Goal: Task Accomplishment & Management: Manage account settings

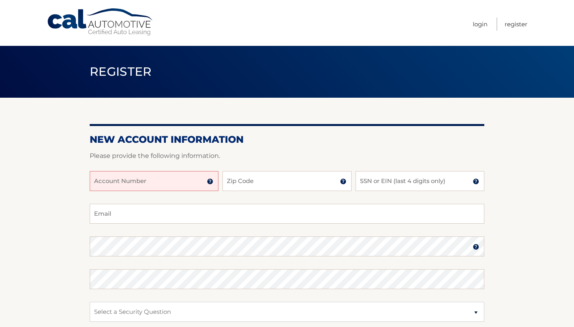
click at [165, 183] on input "Account Number" at bounding box center [154, 181] width 129 height 20
type input "44456010817"
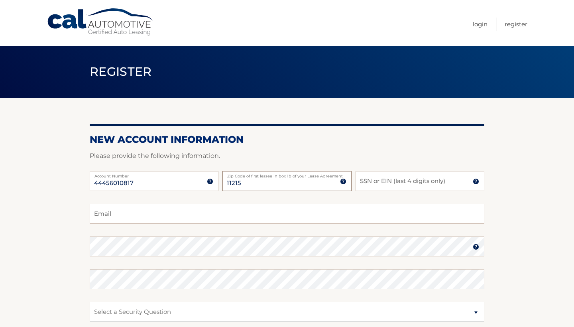
type input "11215"
click at [408, 181] on input "SSN or EIN (last 4 digits only)" at bounding box center [420, 181] width 129 height 20
type input "0"
type input "7093"
type input "litawall@gmail.com"
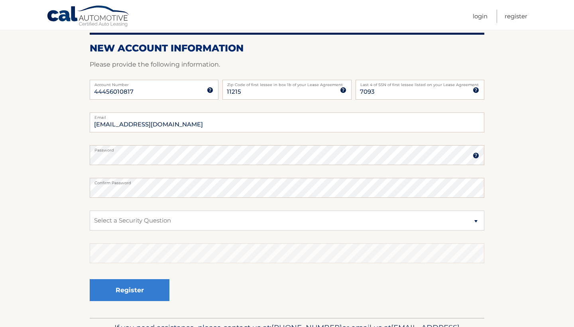
scroll to position [95, 0]
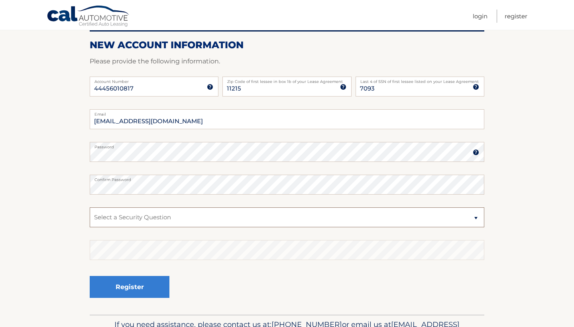
select select "2"
drag, startPoint x: 191, startPoint y: 212, endPoint x: 75, endPoint y: 145, distance: 133.5
click at [75, 145] on section "New Account Information Please provide the following information. 44456010817 A…" at bounding box center [287, 158] width 574 height 311
click at [238, 280] on div "Register" at bounding box center [287, 287] width 395 height 29
click at [165, 148] on label "Password" at bounding box center [287, 145] width 395 height 6
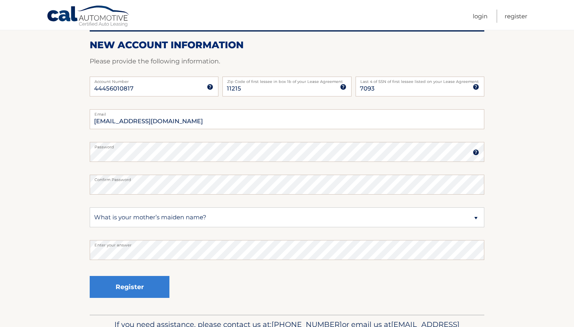
click at [475, 155] on img at bounding box center [476, 152] width 6 height 6
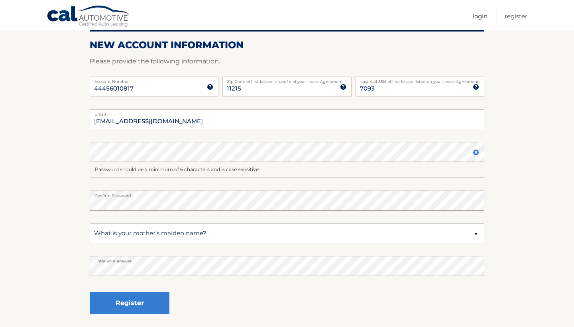
click at [77, 200] on section "New Account Information Please provide the following information. 44456010817 A…" at bounding box center [287, 166] width 574 height 327
drag, startPoint x: 141, startPoint y: 301, endPoint x: 144, endPoint y: 296, distance: 6.1
click at [141, 301] on button "Register" at bounding box center [130, 303] width 80 height 22
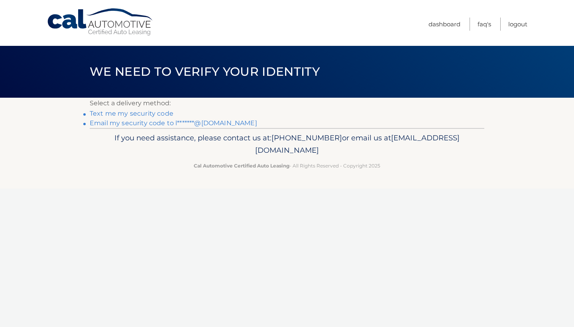
click at [161, 113] on link "Text me my security code" at bounding box center [132, 114] width 84 height 8
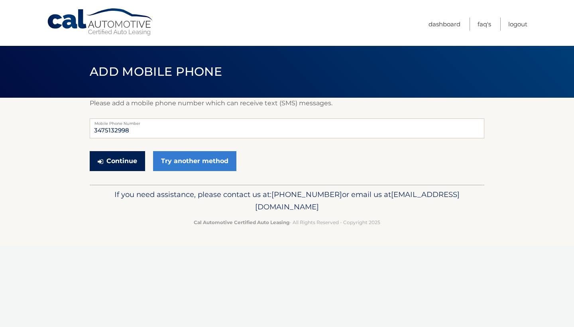
click at [117, 160] on button "Continue" at bounding box center [117, 161] width 55 height 20
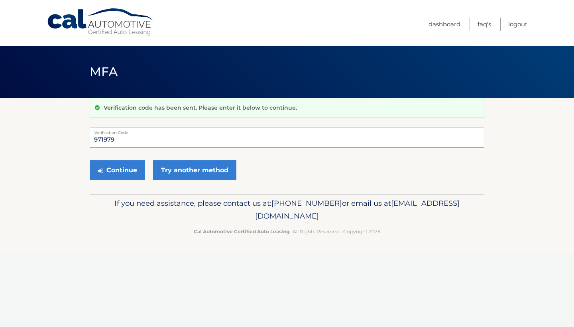
type input "971979"
click at [117, 170] on button "Continue" at bounding box center [117, 170] width 55 height 20
click at [124, 173] on button "Continue" at bounding box center [117, 170] width 55 height 20
click at [179, 135] on input "Verification Code" at bounding box center [287, 138] width 395 height 20
click at [164, 137] on input "Verification Code" at bounding box center [287, 138] width 395 height 20
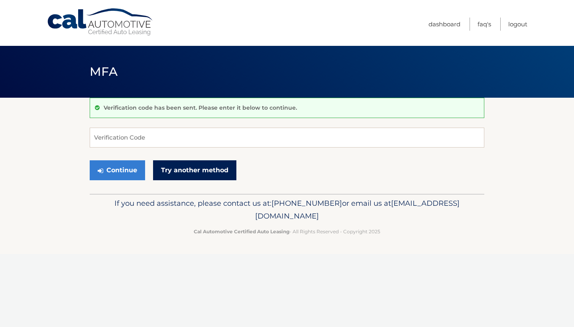
click at [180, 175] on link "Try another method" at bounding box center [194, 170] width 83 height 20
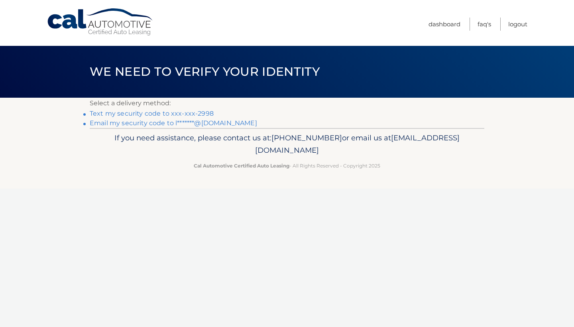
click at [157, 114] on link "Text my security code to xxx-xxx-2998" at bounding box center [152, 114] width 124 height 8
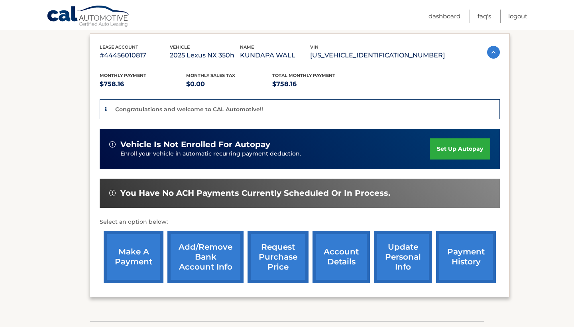
scroll to position [134, 0]
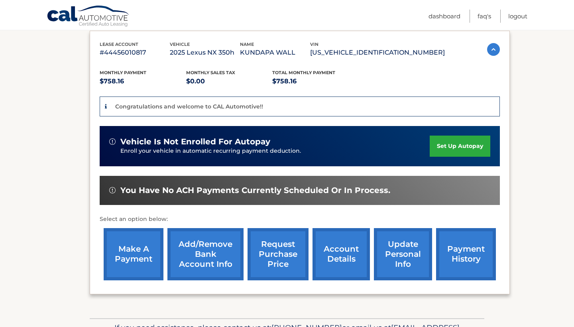
click at [451, 143] on link "set up autopay" at bounding box center [460, 146] width 61 height 21
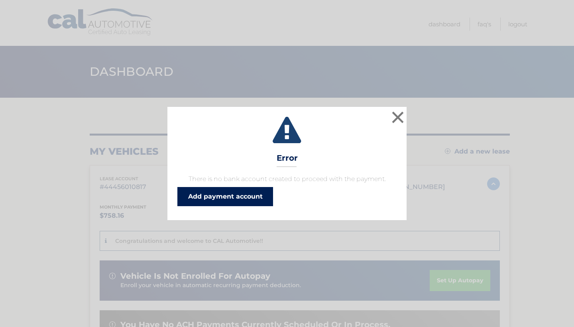
click at [199, 195] on link "Add payment account" at bounding box center [225, 196] width 96 height 19
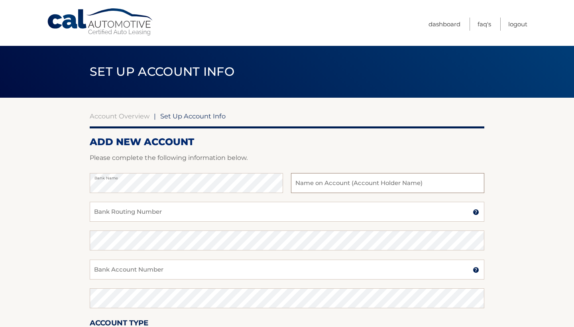
click at [330, 186] on input "text" at bounding box center [387, 183] width 193 height 20
type input "Kundapa Wall"
click at [207, 217] on input "Bank Routing Number" at bounding box center [287, 212] width 395 height 20
type input "021000021"
click at [203, 267] on input "Bank Account Number" at bounding box center [287, 270] width 395 height 20
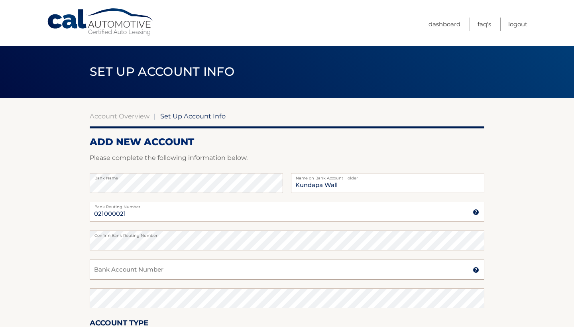
paste input "878540467"
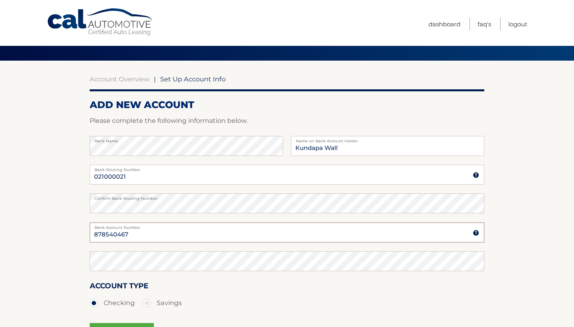
scroll to position [40, 0]
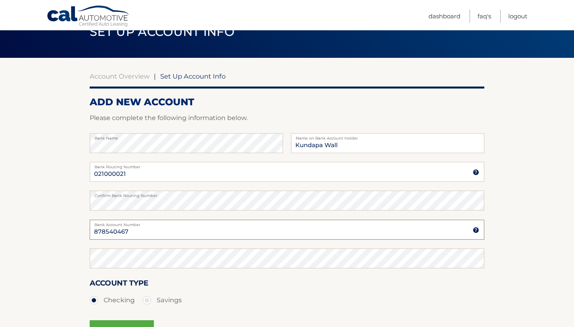
type input "878540467"
click at [244, 299] on ul "Checking Savings" at bounding box center [287, 300] width 395 height 16
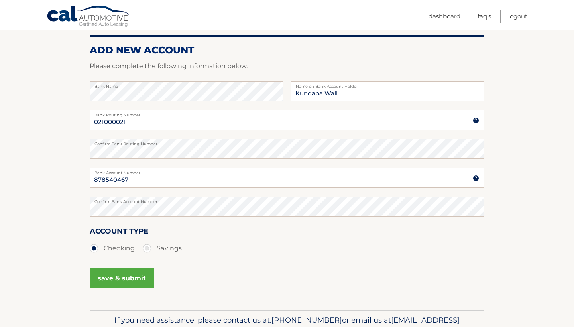
scroll to position [93, 0]
drag, startPoint x: 135, startPoint y: 119, endPoint x: 72, endPoint y: 120, distance: 62.6
click at [72, 120] on section "Account Overview | Set Up Account Info ADD NEW ACCOUNT Please complete the foll…" at bounding box center [287, 157] width 574 height 304
click at [227, 226] on div "Account Type Checking Savings" at bounding box center [287, 240] width 395 height 31
click at [126, 278] on button "save & submit" at bounding box center [122, 278] width 64 height 20
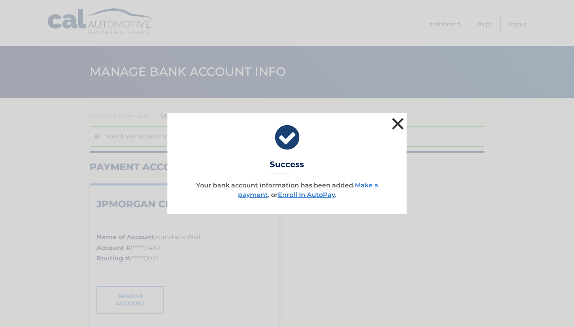
click at [397, 122] on button "×" at bounding box center [398, 124] width 16 height 16
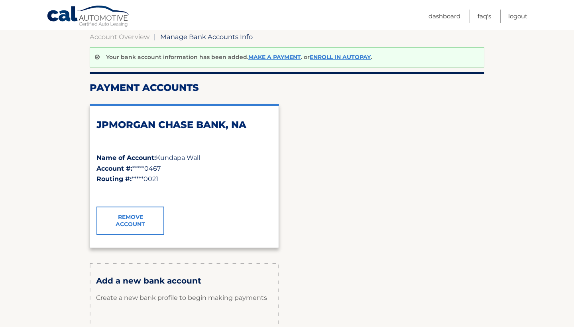
scroll to position [63, 0]
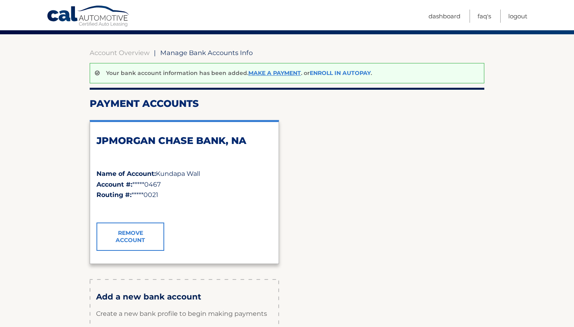
click at [343, 70] on link "Enroll In AutoPay" at bounding box center [340, 72] width 61 height 7
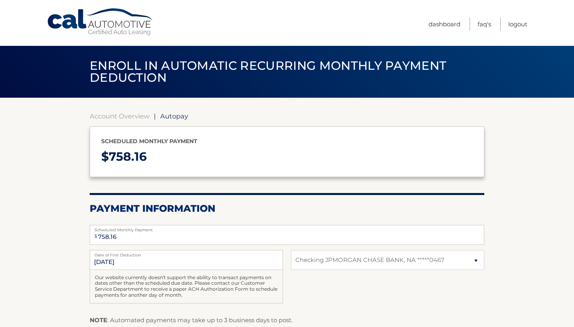
select select "ZTBiN2I4NTgtNDZiMy00YWE2LWFhNjctMTVmMGYzMzJhYjYx"
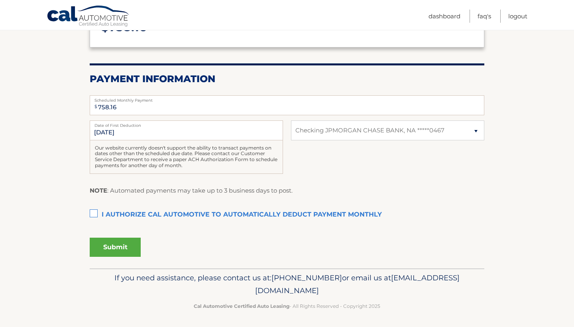
scroll to position [129, 0]
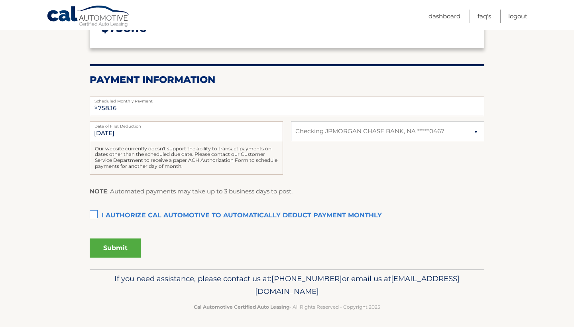
click at [93, 211] on label "I authorize cal automotive to automatically deduct payment monthly This checkbo…" at bounding box center [287, 216] width 395 height 16
click at [0, 0] on input "I authorize cal automotive to automatically deduct payment monthly This checkbo…" at bounding box center [0, 0] width 0 height 0
click at [111, 246] on button "Submit" at bounding box center [115, 247] width 51 height 19
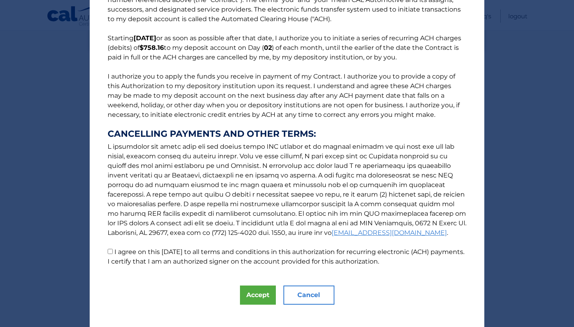
scroll to position [44, 0]
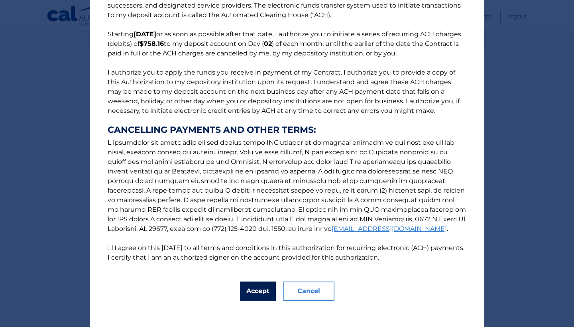
click at [250, 290] on button "Accept" at bounding box center [258, 291] width 36 height 19
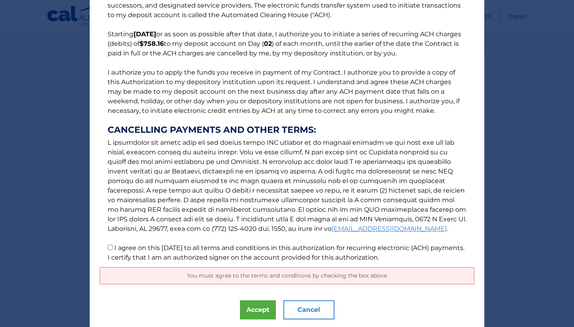
click at [110, 246] on p "The words "I" "me" and "my" mean any identified Customer who signs this Authori…" at bounding box center [287, 117] width 375 height 290
click at [108, 249] on input "I agree on this 09/26/2025 to all terms and conditions in this authorization fo…" at bounding box center [110, 247] width 5 height 5
checkbox input "true"
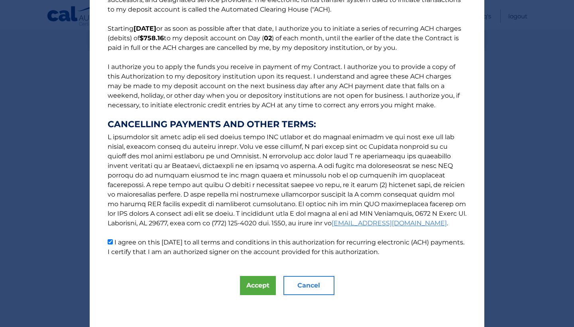
scroll to position [50, 0]
click at [257, 286] on button "Accept" at bounding box center [258, 285] width 36 height 19
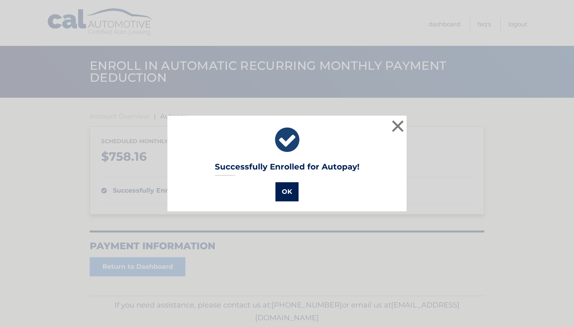
click at [290, 191] on button "OK" at bounding box center [287, 191] width 23 height 19
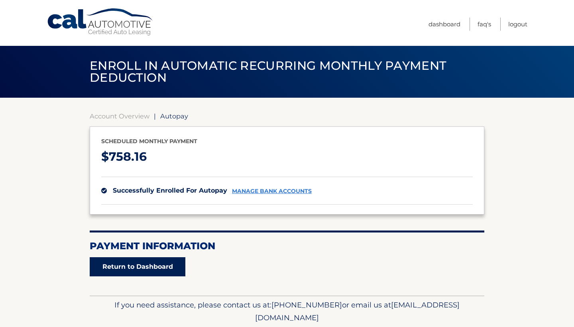
click at [161, 268] on link "Return to Dashboard" at bounding box center [138, 266] width 96 height 19
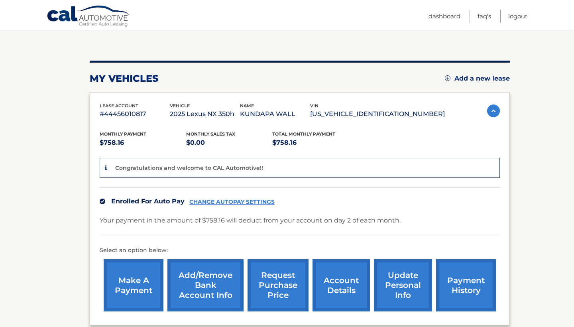
scroll to position [73, 0]
click at [524, 43] on section "my vehicles Add a new lease lease account #44456010817 vehicle 2025 Lexus NX 35…" at bounding box center [287, 187] width 574 height 325
click at [516, 16] on link "Logout" at bounding box center [517, 16] width 19 height 13
